Goal: Task Accomplishment & Management: Complete application form

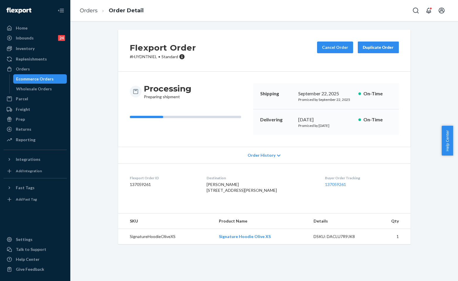
click at [92, 10] on link "Orders" at bounding box center [89, 10] width 18 height 6
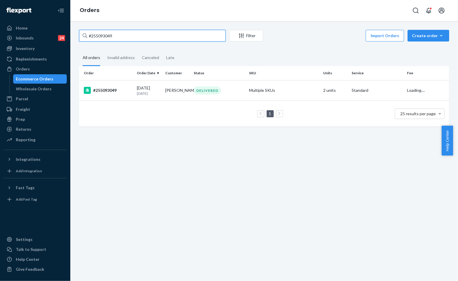
drag, startPoint x: 128, startPoint y: 37, endPoint x: 133, endPoint y: 36, distance: 4.7
click at [128, 36] on input "#255093049" at bounding box center [152, 36] width 146 height 12
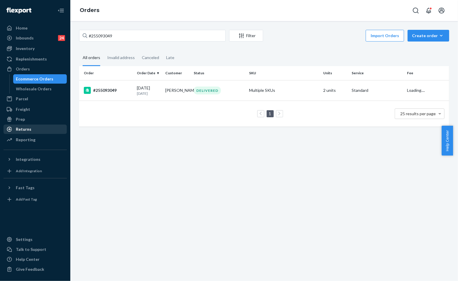
click at [24, 130] on div "Returns" at bounding box center [24, 129] width 16 height 6
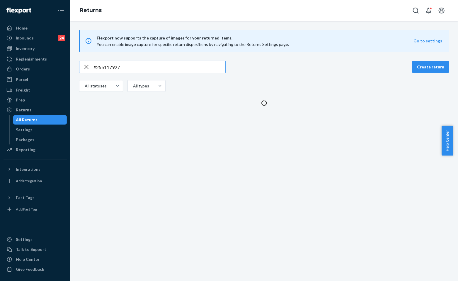
click at [141, 68] on input "#255117927" at bounding box center [159, 67] width 132 height 12
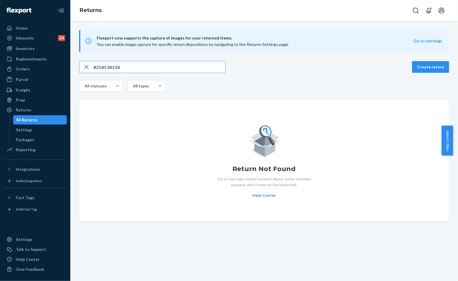
click at [199, 71] on input "#254534154" at bounding box center [159, 67] width 132 height 12
click at [126, 66] on input "#254534154" at bounding box center [159, 67] width 132 height 12
click at [156, 71] on input "#254534154" at bounding box center [159, 67] width 132 height 12
paste input "1Z X8R 171 03 8757 1565"
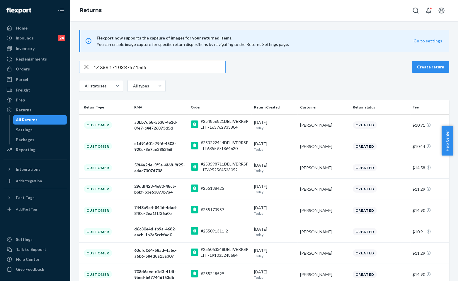
click at [139, 70] on input "1Z X8R 171 03 8757 1565" at bounding box center [159, 67] width 132 height 12
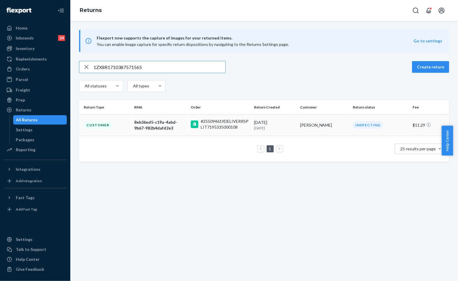
type input "1ZX8R1710387571565"
click at [254, 132] on td "9/15/2025 5 days ago" at bounding box center [275, 124] width 46 height 21
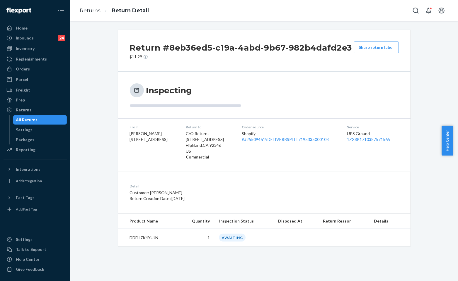
click at [213, 202] on div "Detail Customer: Trevor Weeks Return Creation Date : 9/15/2025" at bounding box center [264, 193] width 292 height 42
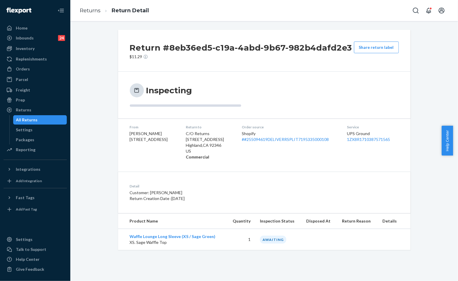
click at [287, 93] on div "Inspecting" at bounding box center [264, 94] width 269 height 23
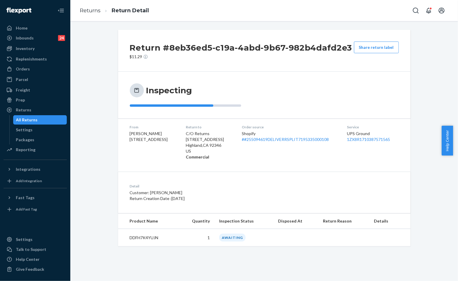
click at [270, 98] on div "Inspecting" at bounding box center [264, 94] width 269 height 23
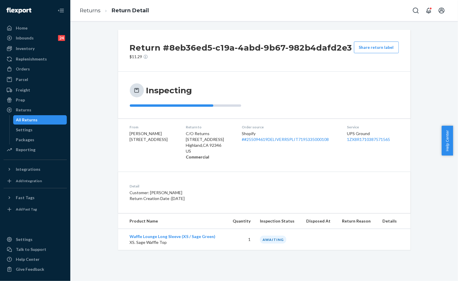
click at [264, 48] on h2 "Return #8eb36ed5-c19a-4abd-9b67-982b4dafd2e3" at bounding box center [241, 48] width 222 height 12
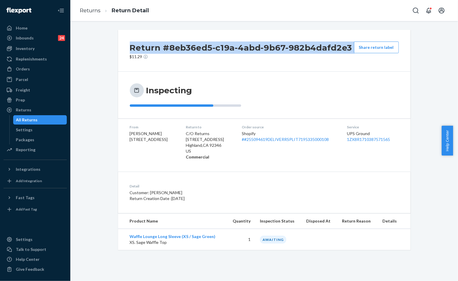
click at [264, 48] on h2 "Return #8eb36ed5-c19a-4abd-9b67-982b4dafd2e3" at bounding box center [241, 48] width 222 height 12
click at [227, 47] on h2 "Return #8eb36ed5-c19a-4abd-9b67-982b4dafd2e3" at bounding box center [241, 48] width 222 height 12
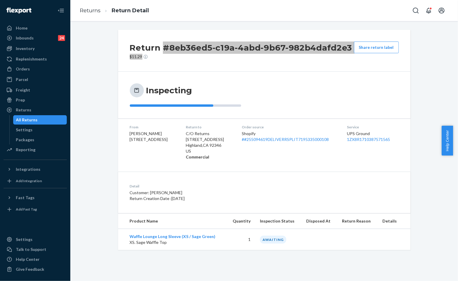
drag, startPoint x: 160, startPoint y: 48, endPoint x: 351, endPoint y: 47, distance: 191.2
click at [351, 47] on div "Return #8eb36ed5-c19a-4abd-9b67-982b4dafd2e3 $11.29 Share return label" at bounding box center [264, 51] width 292 height 42
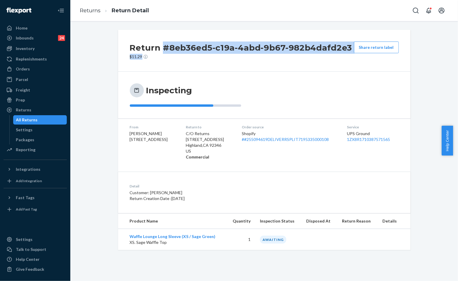
copy div "#8eb36ed5-c19a-4abd-9b67-982b4dafd2e3 $11.29"
click at [261, 61] on div "Return #8eb36ed5-c19a-4abd-9b67-982b4dafd2e3 $11.29 Share return label" at bounding box center [264, 51] width 292 height 42
click at [177, 45] on h2 "Return #8eb36ed5-c19a-4abd-9b67-982b4dafd2e3" at bounding box center [241, 48] width 222 height 12
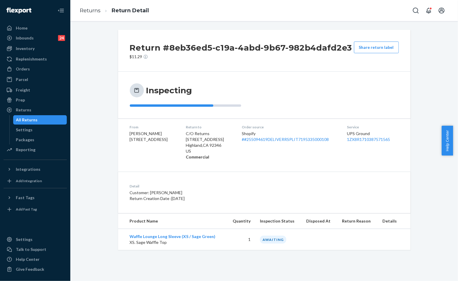
click at [178, 47] on h2 "Return #8eb36ed5-c19a-4abd-9b67-982b4dafd2e3" at bounding box center [241, 48] width 222 height 12
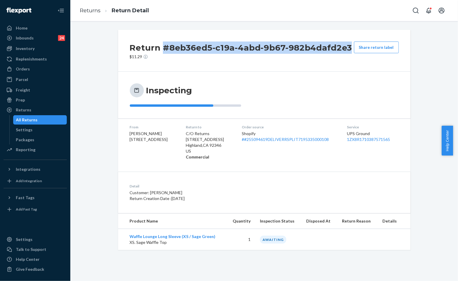
drag, startPoint x: 167, startPoint y: 46, endPoint x: 351, endPoint y: 48, distance: 183.3
click at [350, 48] on h2 "Return #8eb36ed5-c19a-4abd-9b67-982b4dafd2e3" at bounding box center [241, 48] width 222 height 12
copy h2 "#8eb36ed5-c19a-4abd-9b67-982b4dafd2e3"
drag, startPoint x: 300, startPoint y: 76, endPoint x: 190, endPoint y: 54, distance: 112.4
click at [300, 76] on div "Inspecting" at bounding box center [264, 95] width 292 height 47
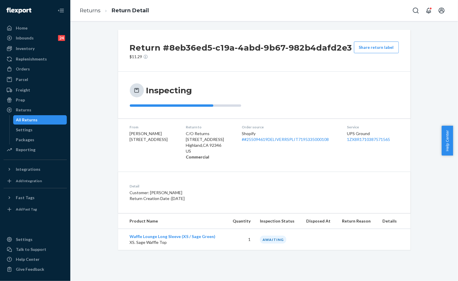
click at [255, 67] on div "Return #8eb36ed5-c19a-4abd-9b67-982b4dafd2e3 $11.29 Share return label" at bounding box center [264, 51] width 292 height 42
click at [265, 143] on div "Order source Shopify # #255094619DELIVERRSPLIT7195335000108" at bounding box center [290, 142] width 96 height 35
click at [273, 141] on link "# #255094619DELIVERRSPLIT7195335000108" at bounding box center [285, 139] width 87 height 5
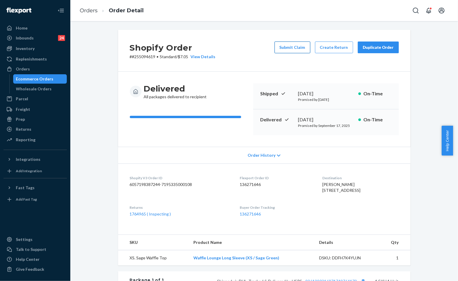
click at [291, 49] on button "Submit Claim" at bounding box center [292, 48] width 36 height 12
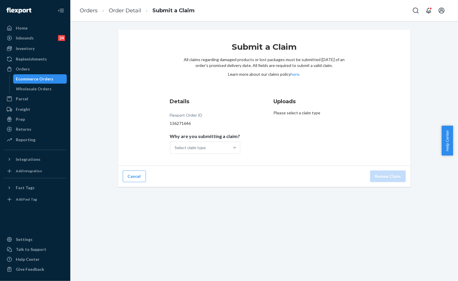
click at [219, 155] on div "Details Flexport Order ID 136271646 Why are you submitting a claim? Select clai…" at bounding box center [212, 125] width 85 height 63
click at [231, 151] on div at bounding box center [234, 148] width 11 height 12
click at [175, 151] on input "Why are you submitting a claim? Select claim type" at bounding box center [175, 148] width 1 height 6
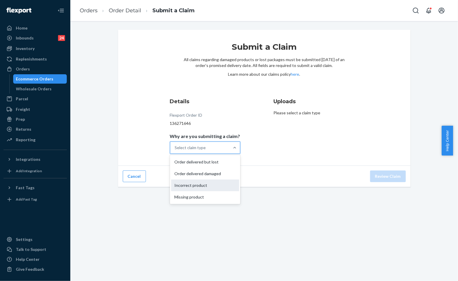
click at [201, 184] on div "Incorrect product" at bounding box center [205, 186] width 68 height 12
click at [175, 151] on input "Why are you submitting a claim? option Incorrect product focused, 0 of 4. 4 res…" at bounding box center [175, 148] width 1 height 6
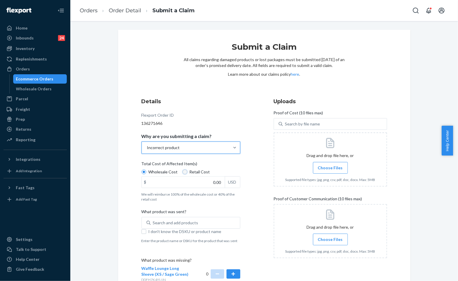
click at [182, 172] on input "Retail Cost" at bounding box center [184, 172] width 5 height 5
radio input "true"
radio input "false"
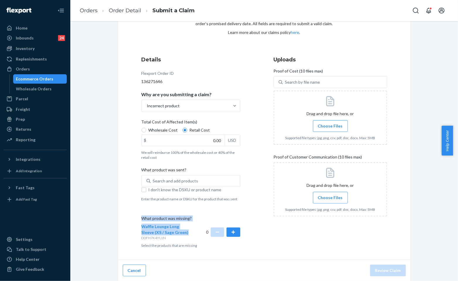
drag, startPoint x: 175, startPoint y: 234, endPoint x: 126, endPoint y: 223, distance: 49.7
click at [126, 223] on div "Submit a Claim All claims regarding damaged products or lost packages must be s…" at bounding box center [264, 124] width 292 height 272
copy div "What product was missing? Waffle Lounge Long Sleeve (XS / Sage Green)"
click at [153, 179] on div "Search and add products" at bounding box center [175, 181] width 45 height 6
click at [153, 179] on input "Search and add products" at bounding box center [153, 181] width 1 height 6
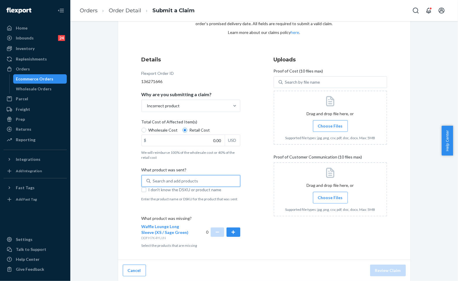
paste input "What product was missing? Waffle Lounge Long Sleeve (XS / Sage Green)"
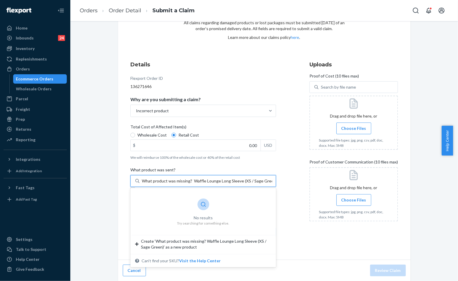
drag, startPoint x: 191, startPoint y: 180, endPoint x: 139, endPoint y: 179, distance: 51.3
click at [139, 179] on div "What product was missing? Waffle Lounge Long Sleeve (XS / Sage Green) What prod…" at bounding box center [207, 181] width 136 height 11
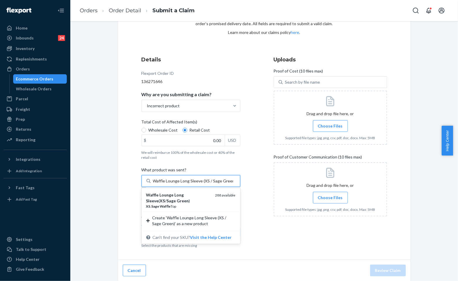
click at [191, 180] on input "Waffle Lounge Long Sleeve (XS / Sage Green)" at bounding box center [193, 181] width 80 height 6
click at [198, 180] on input "Waffle Lounge Long Sleeve (XS / Sage Green)" at bounding box center [193, 181] width 80 height 6
type input "Waffle Lounge (XS / Sage Green)"
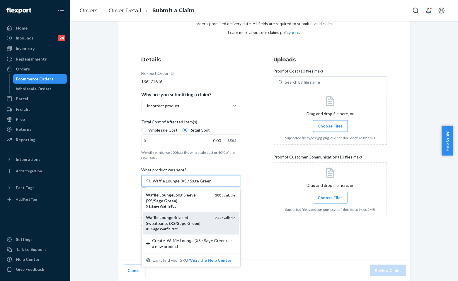
click at [184, 221] on div "Waffle Lounge Relaxed Sweatpants ( XS / Sage Green )" at bounding box center [178, 221] width 64 height 12
click at [184, 184] on input "Waffle Lounge (XS / Sage Green)" at bounding box center [182, 181] width 58 height 6
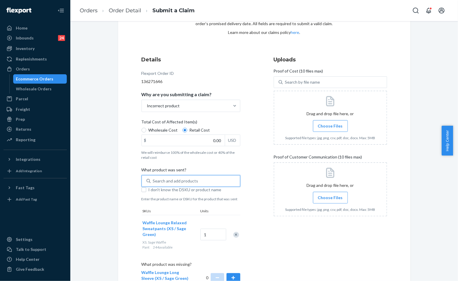
scroll to position [88, 0]
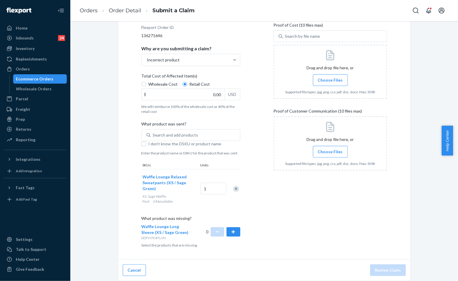
click at [317, 181] on div "Uploads Proof of Cost (10 files max) Search by file name Drag and drop file her…" at bounding box center [329, 129] width 113 height 243
click at [327, 79] on span "Choose Files" at bounding box center [330, 80] width 25 height 6
click at [330, 79] on input "Choose Files" at bounding box center [330, 80] width 0 height 6
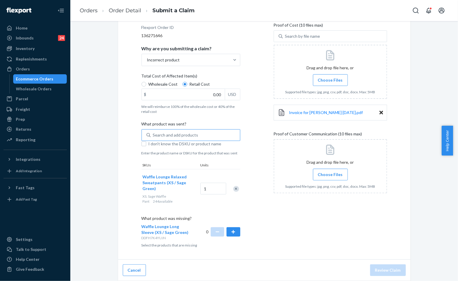
click at [225, 141] on div "Search and add products" at bounding box center [190, 135] width 99 height 12
click at [153, 138] on input "Search and add products" at bounding box center [153, 135] width 1 height 6
click at [212, 91] on input "0.00" at bounding box center [183, 94] width 83 height 11
type input "37.00"
click at [325, 175] on span "Choose Files" at bounding box center [330, 175] width 25 height 6
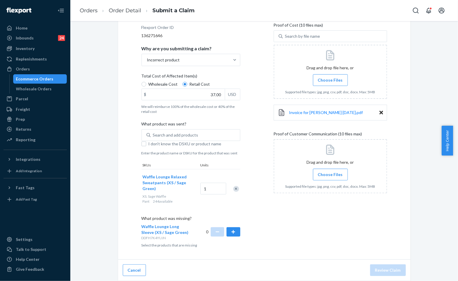
click at [330, 175] on input "Choose Files" at bounding box center [330, 175] width 0 height 6
click at [341, 176] on label "Choose Files" at bounding box center [330, 175] width 35 height 12
click at [330, 176] on input "Choose Files" at bounding box center [330, 175] width 0 height 6
click at [226, 235] on button "button" at bounding box center [232, 232] width 13 height 9
click at [396, 267] on button "Review Claim" at bounding box center [388, 271] width 36 height 12
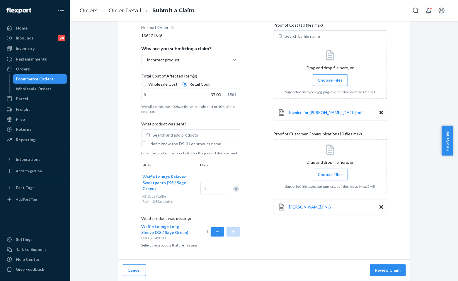
scroll to position [0, 0]
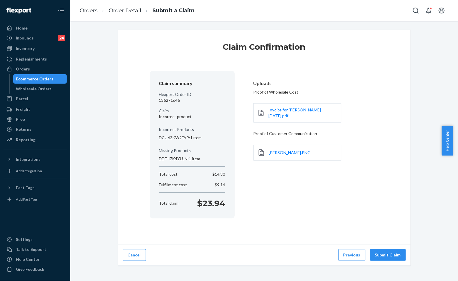
click at [311, 188] on div "Claim summary Flexport Order ID 136271646 Claim Incorrect product Incorrect Pro…" at bounding box center [264, 145] width 229 height 148
click at [391, 258] on button "Submit Claim" at bounding box center [388, 255] width 36 height 12
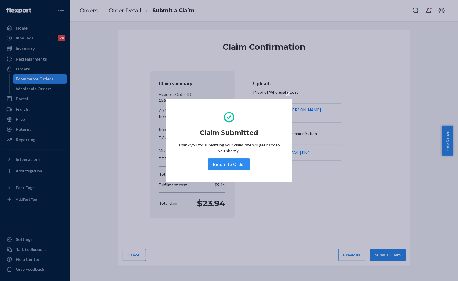
click at [226, 160] on button "Return to Order" at bounding box center [229, 165] width 42 height 12
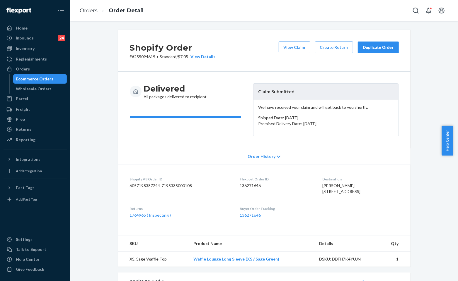
click at [372, 51] on button "Duplicate Order" at bounding box center [378, 48] width 41 height 12
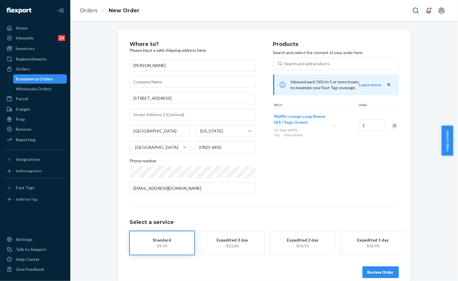
click at [310, 166] on div "Products Search and select the content of your order here. Search and add produ…" at bounding box center [336, 121] width 126 height 158
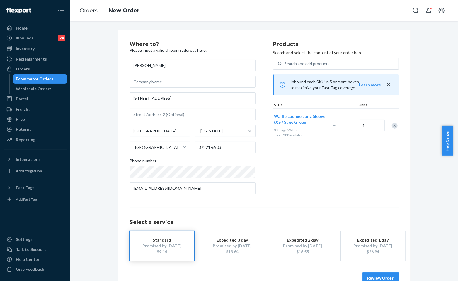
scroll to position [14, 0]
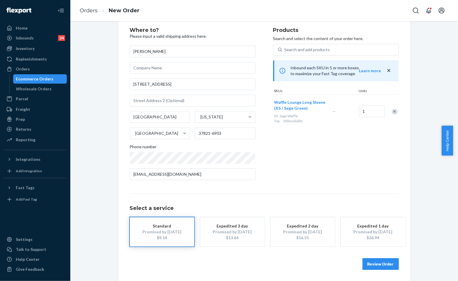
click at [389, 265] on button "Review Order" at bounding box center [380, 265] width 36 height 12
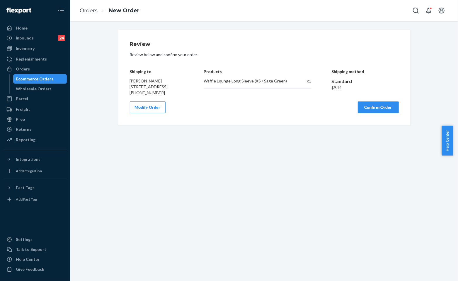
click at [383, 113] on button "Confirm Order" at bounding box center [378, 108] width 41 height 12
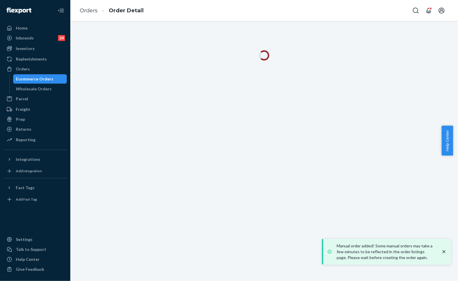
click at [443, 252] on icon "close toast" at bounding box center [444, 252] width 6 height 6
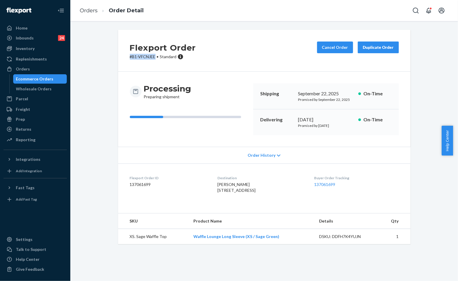
copy p "# B1-VFCNJEE"
drag, startPoint x: 154, startPoint y: 55, endPoint x: 111, endPoint y: 56, distance: 43.1
click at [114, 56] on div "Flexport Order # B1-VFCNJEE • Standard Cancel Order Duplicate Order Processing …" at bounding box center [264, 137] width 301 height 215
click at [288, 66] on div "Flexport Order # B1-VFCNJEE • Standard Cancel Order Duplicate Order" at bounding box center [264, 51] width 292 height 42
drag, startPoint x: 103, startPoint y: 48, endPoint x: 86, endPoint y: 26, distance: 27.8
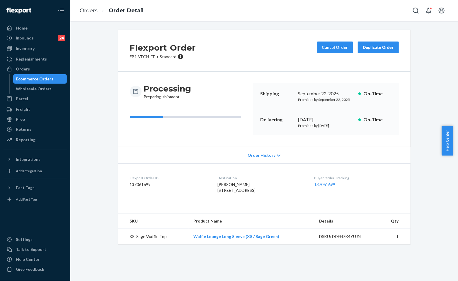
click at [103, 48] on div "Flexport Order # B1-VFCNJEE • Standard Cancel Order Duplicate Order Processing …" at bounding box center [264, 141] width 379 height 222
